Goal: Transaction & Acquisition: Download file/media

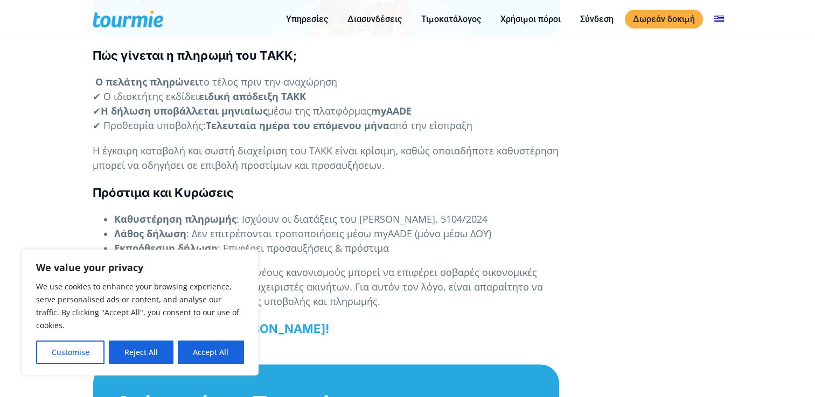
scroll to position [1317, 0]
click at [207, 359] on button "Accept All" at bounding box center [211, 353] width 66 height 24
checkbox input "true"
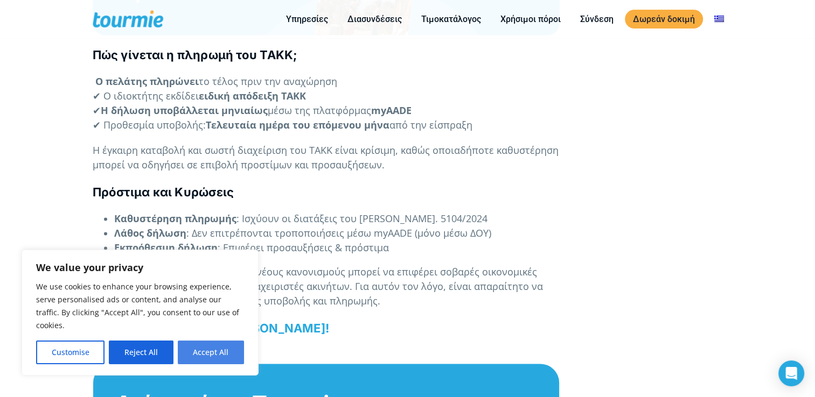
checkbox input "true"
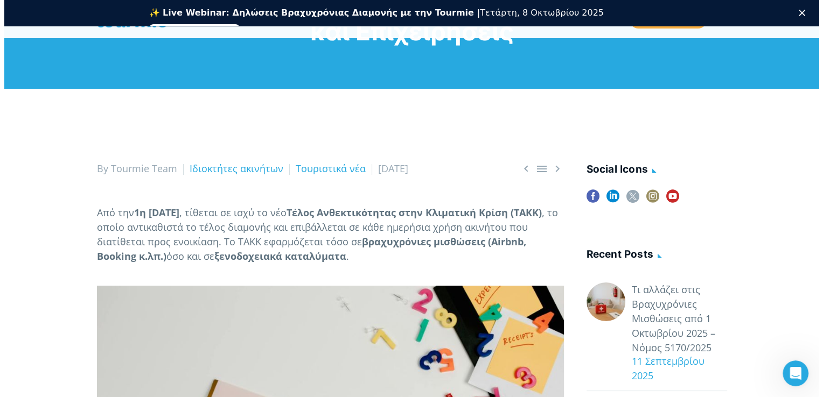
scroll to position [15, 0]
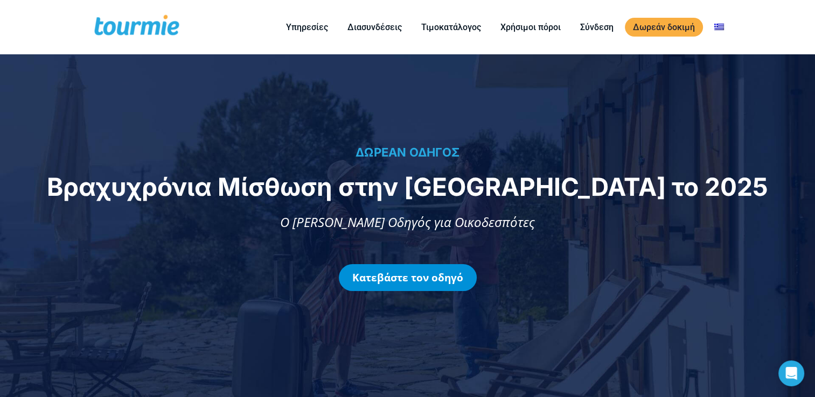
click at [431, 285] on link "Κατεβάστε τον οδηγό" at bounding box center [408, 277] width 138 height 27
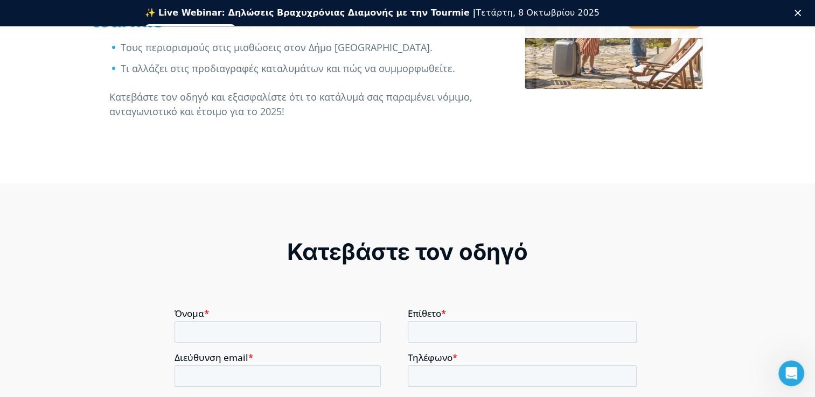
scroll to position [467, 0]
